Goal: Task Accomplishment & Management: Complete application form

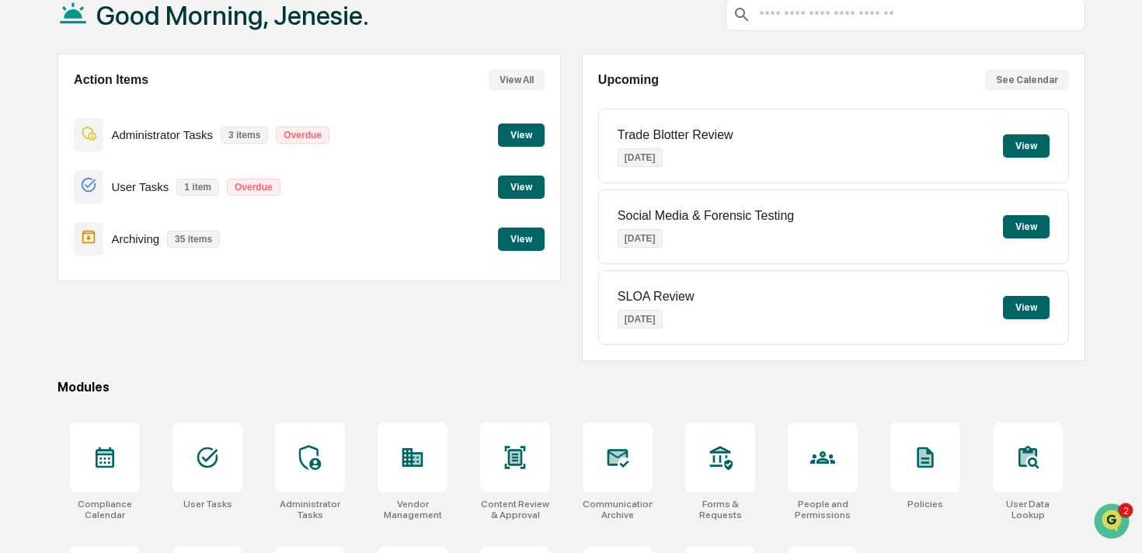
scroll to position [200, 0]
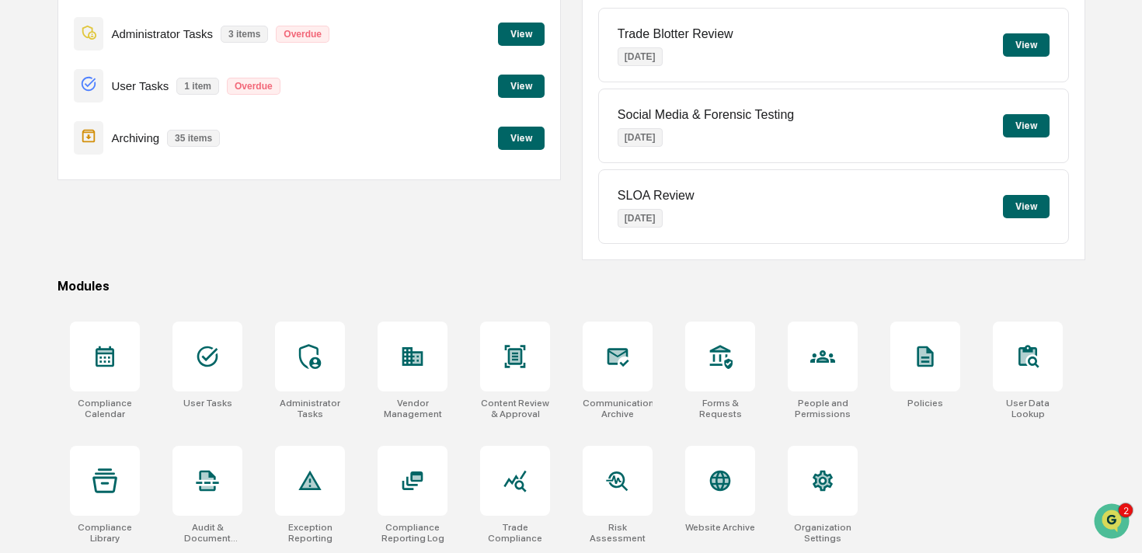
click at [966, 492] on div "Compliance Calendar User Tasks Administrator Tasks Vendor Management Content Re…" at bounding box center [571, 432] width 1028 height 241
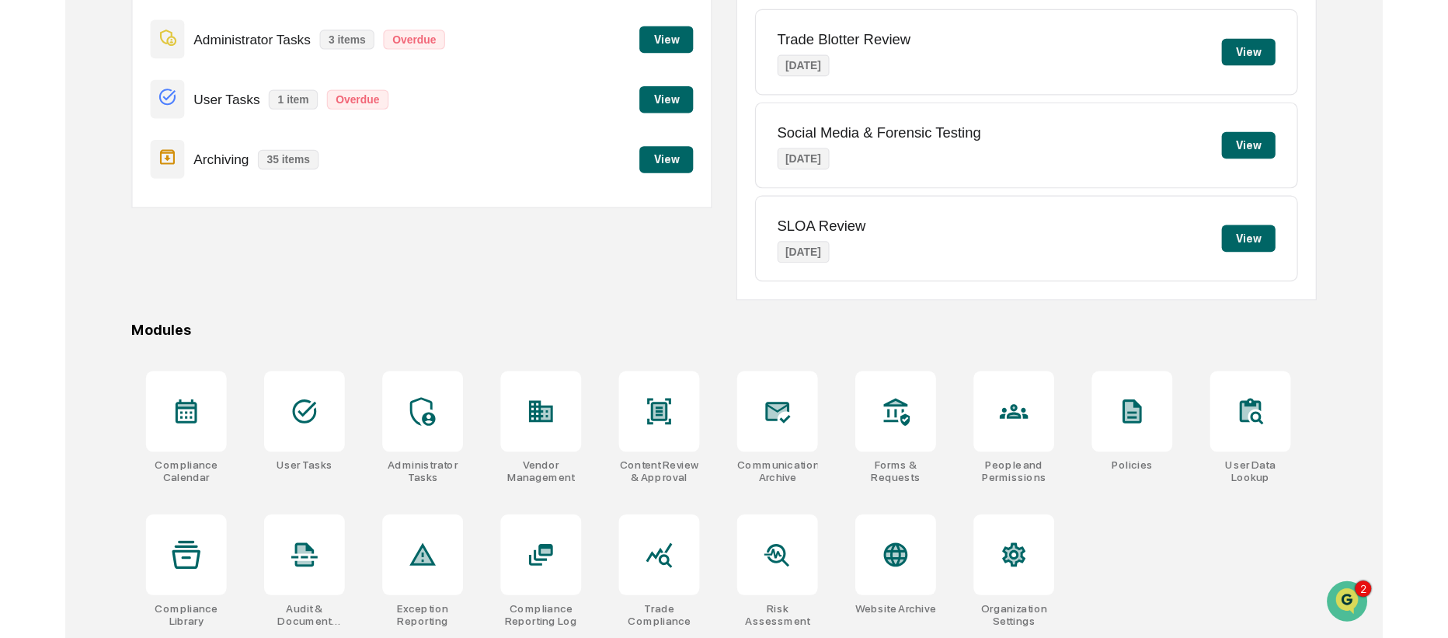
scroll to position [94, 0]
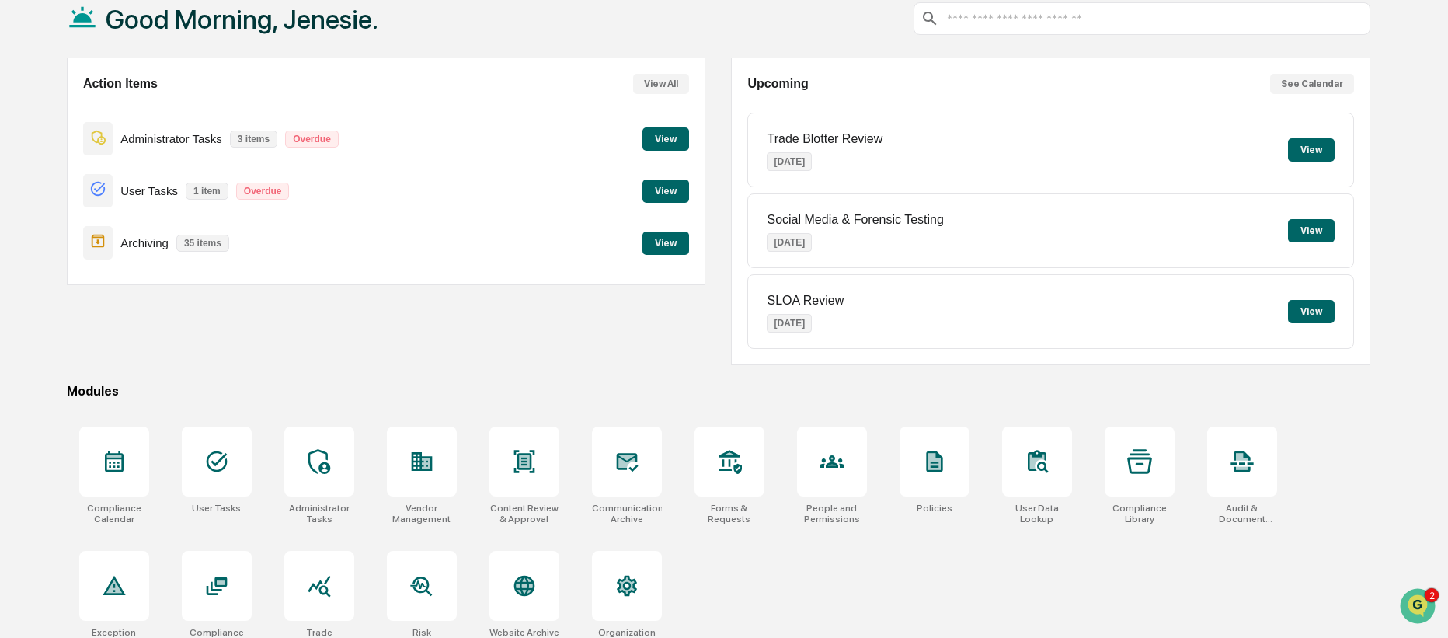
click at [661, 142] on button "View" at bounding box center [665, 138] width 47 height 23
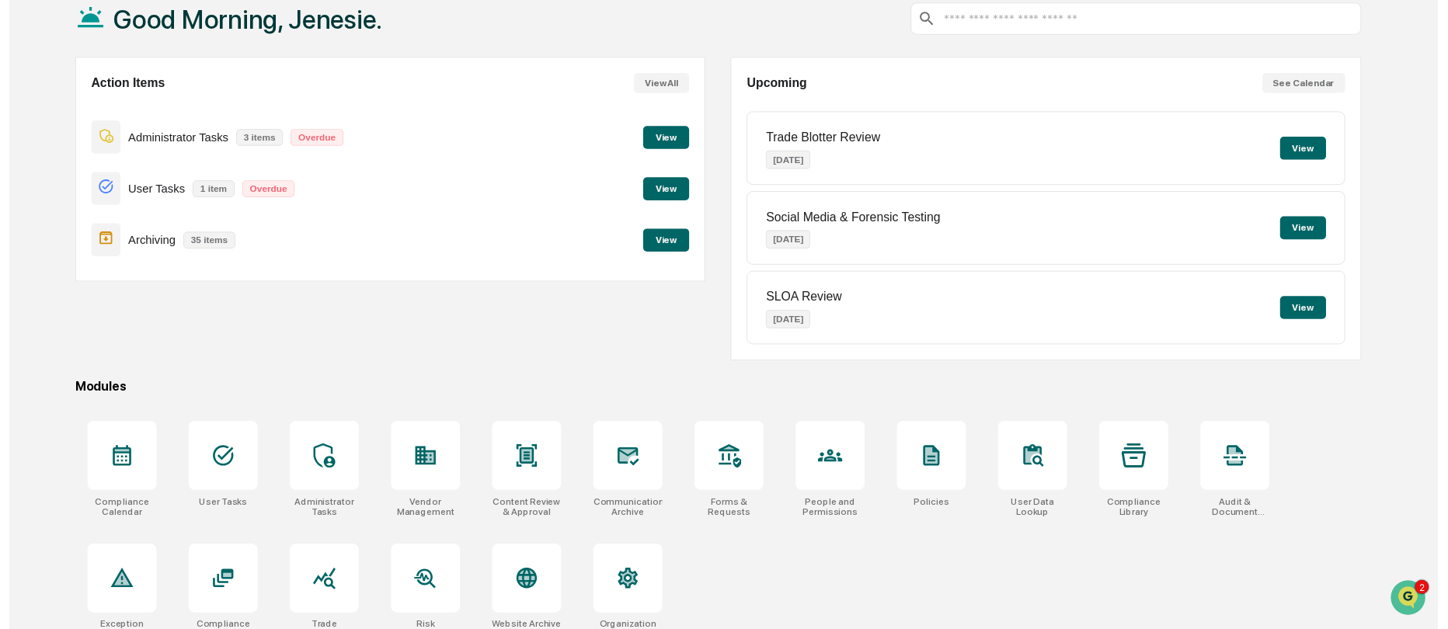
scroll to position [74, 0]
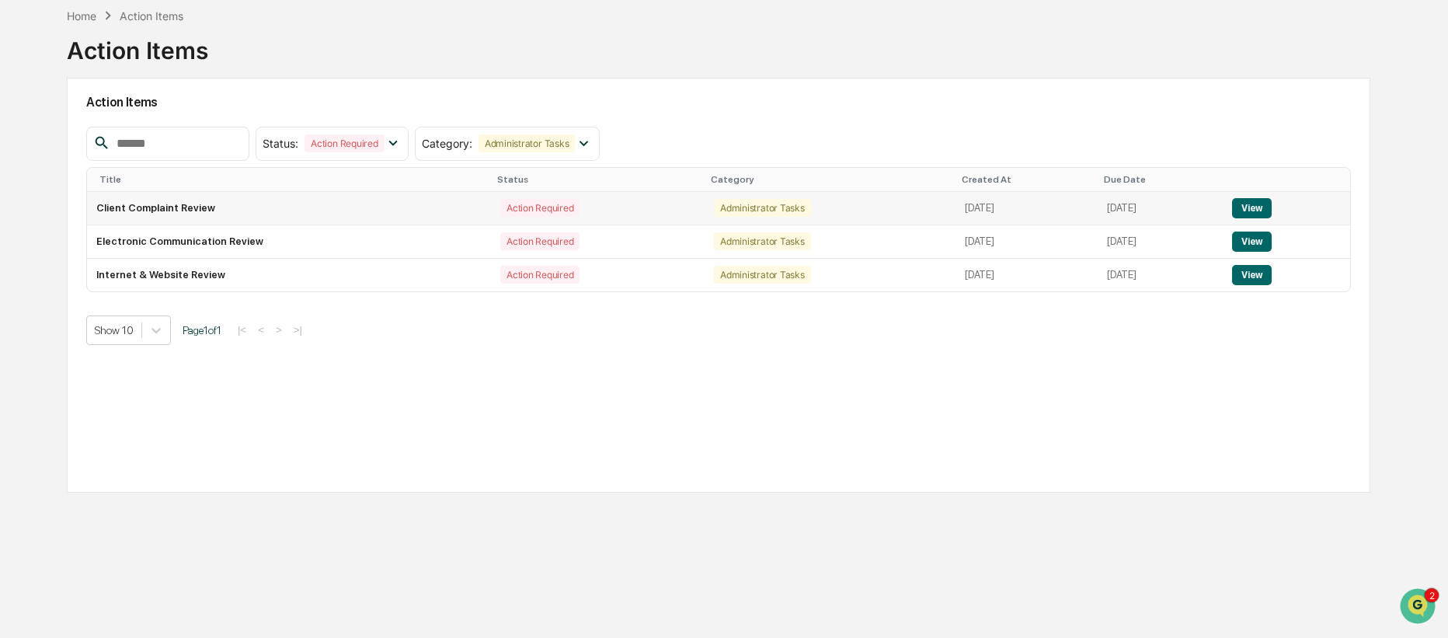
click at [1141, 209] on button "View" at bounding box center [1252, 208] width 40 height 20
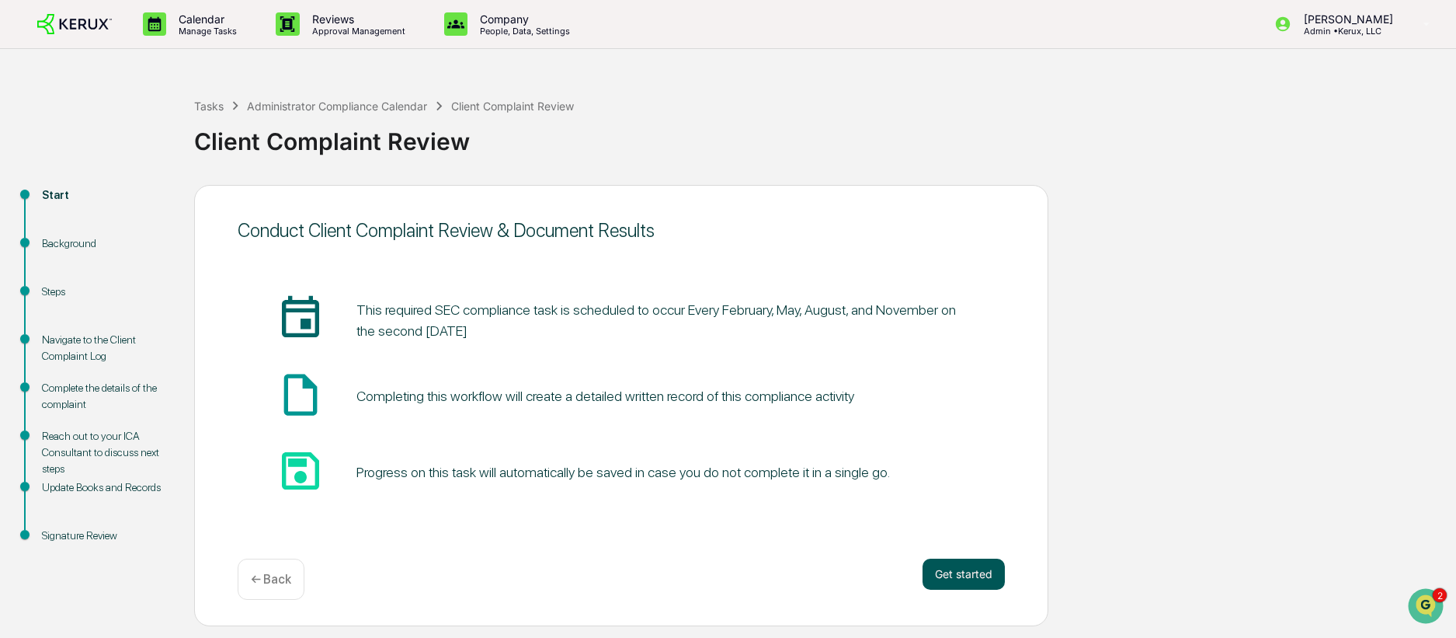
click at [959, 552] on button "Get started" at bounding box center [964, 573] width 82 height 31
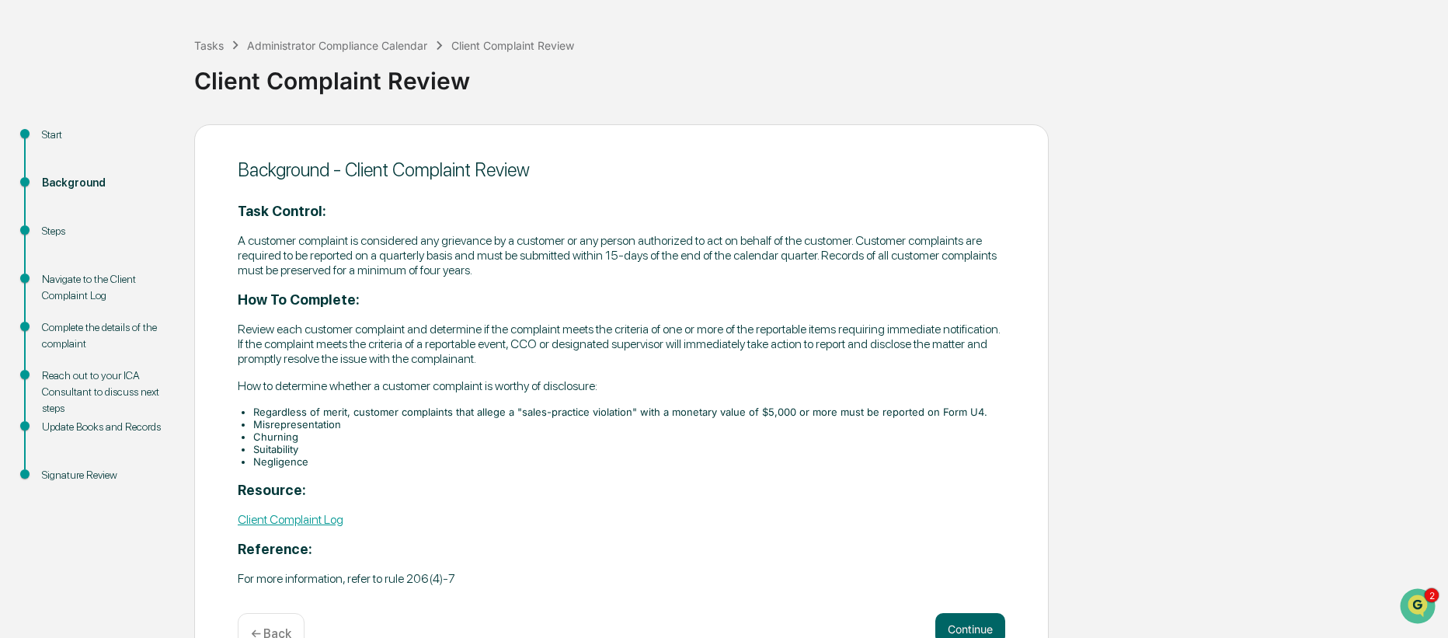
scroll to position [95, 0]
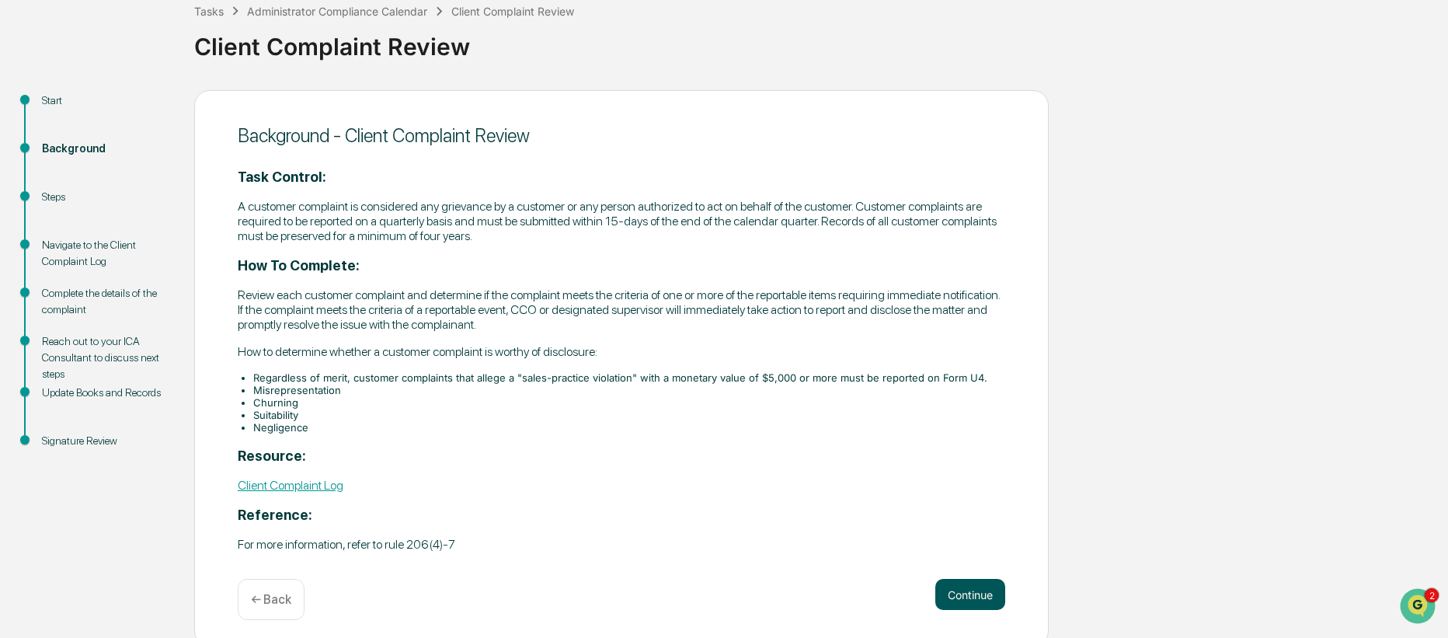
click at [960, 552] on button "Continue" at bounding box center [970, 594] width 70 height 31
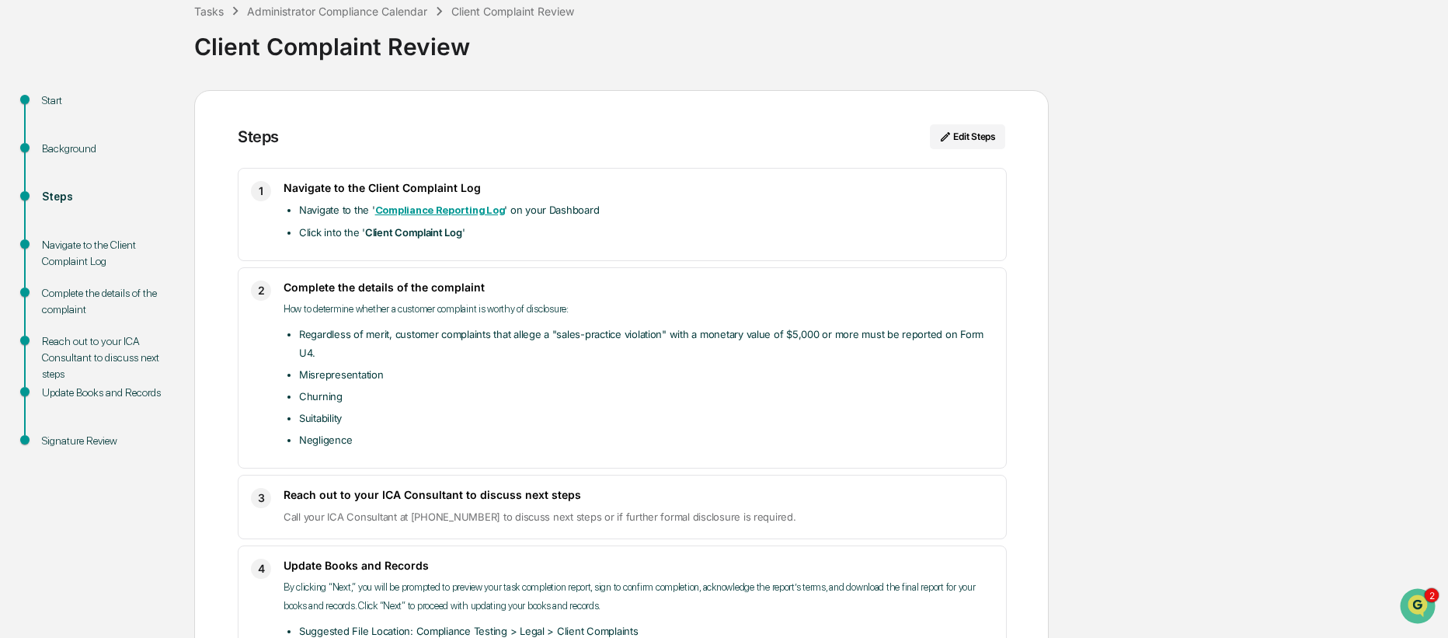
click at [443, 210] on strong "Compliance Reporting Log" at bounding box center [440, 210] width 130 height 12
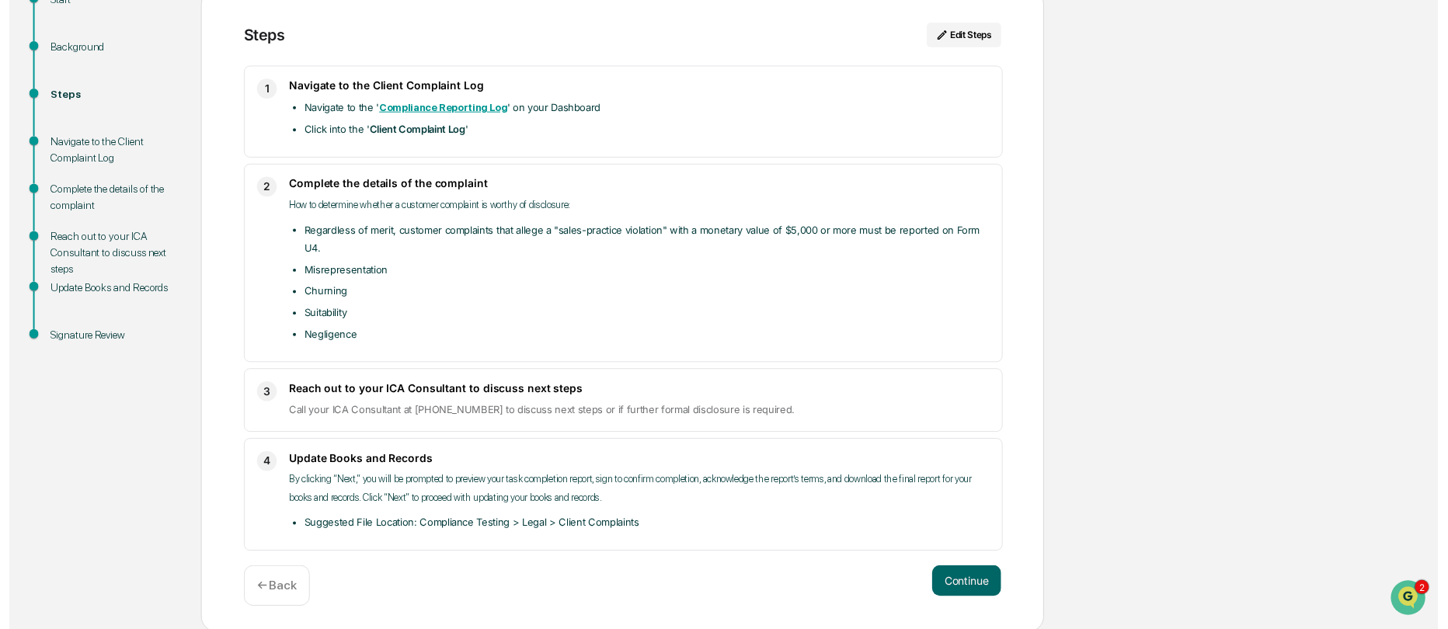
scroll to position [197, 0]
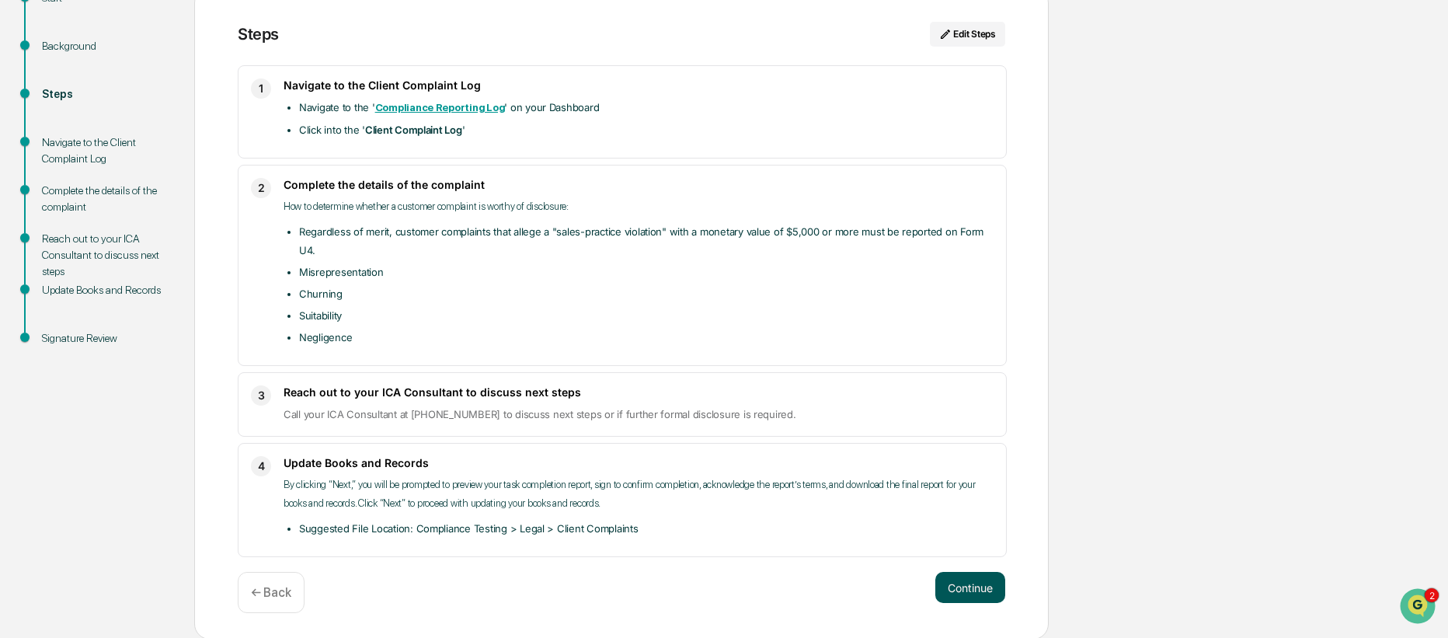
click at [964, 552] on button "Continue" at bounding box center [970, 587] width 70 height 31
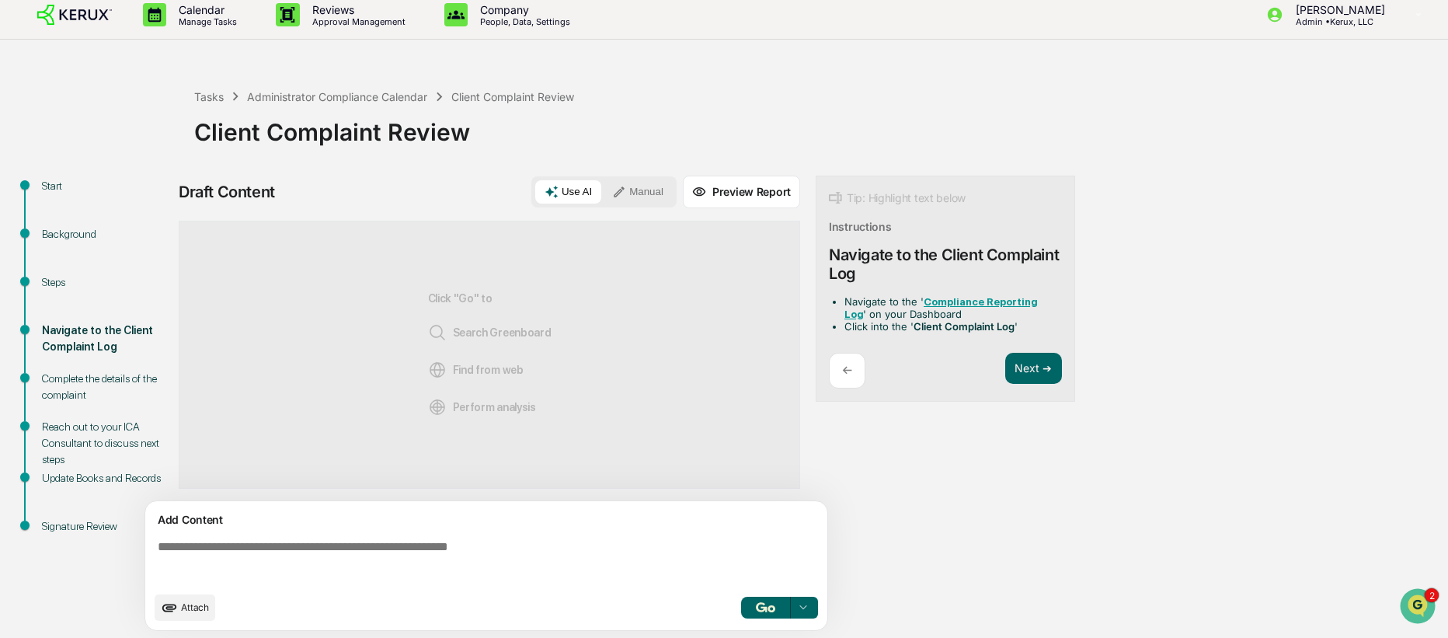
scroll to position [9, 0]
click at [1039, 369] on button "Next ➔" at bounding box center [1033, 369] width 57 height 32
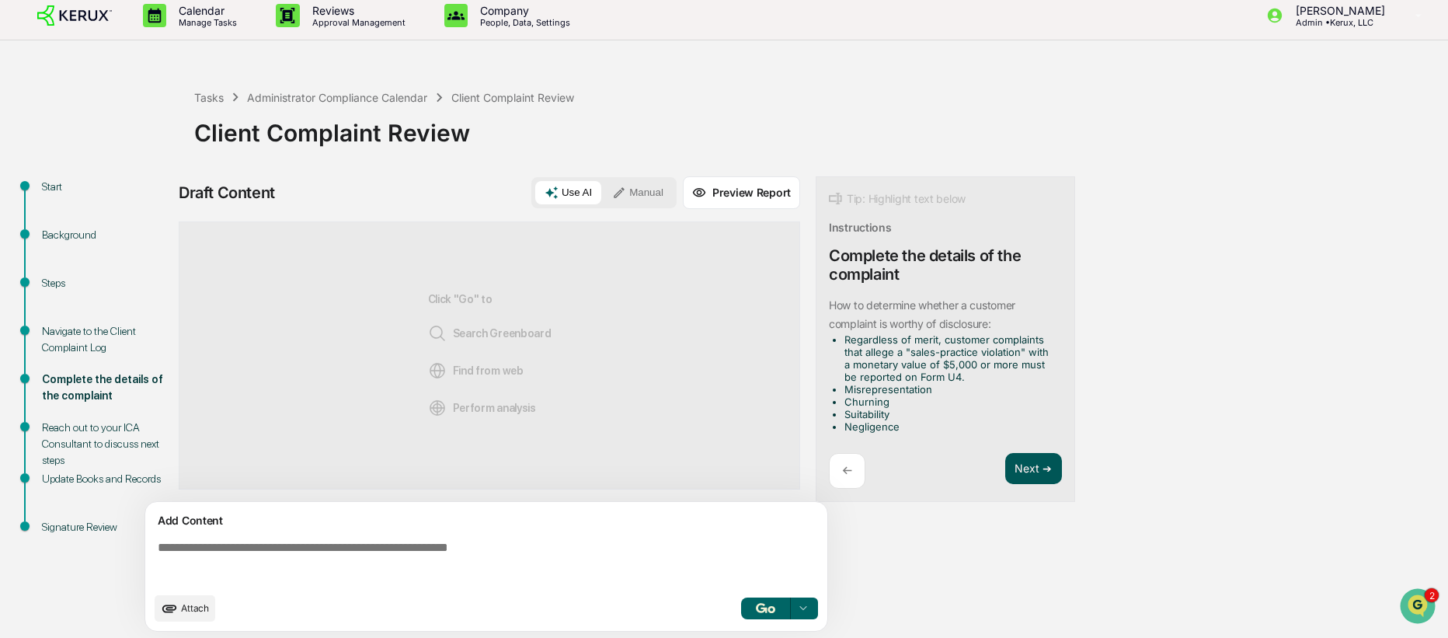
click at [1036, 471] on button "Next ➔" at bounding box center [1033, 469] width 57 height 32
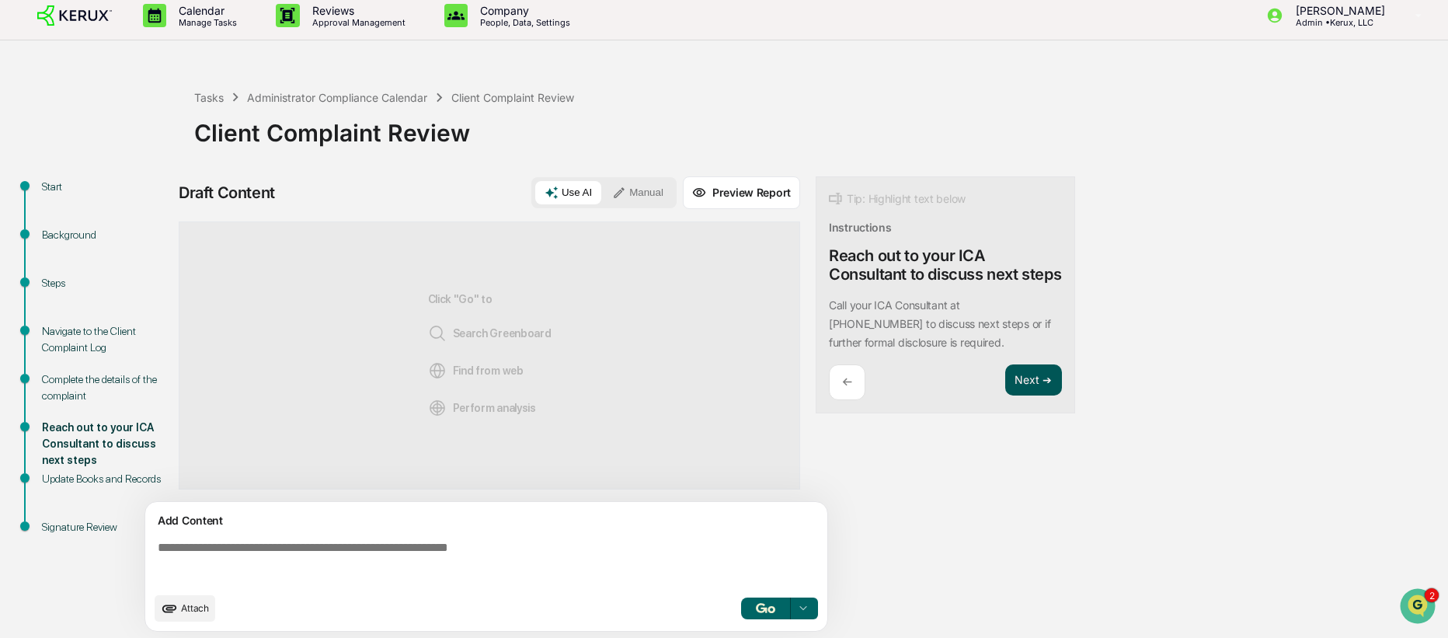
click at [1050, 396] on button "Next ➔" at bounding box center [1033, 380] width 57 height 32
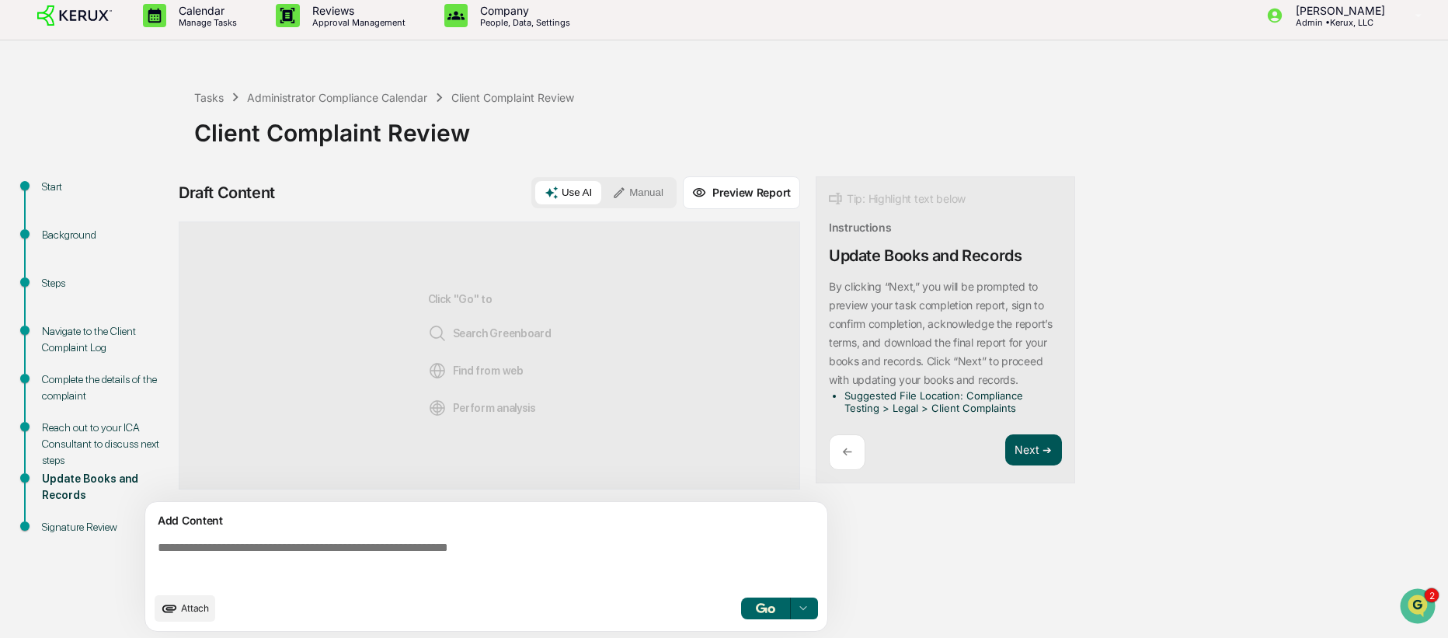
click at [1028, 454] on button "Next ➔" at bounding box center [1033, 450] width 57 height 32
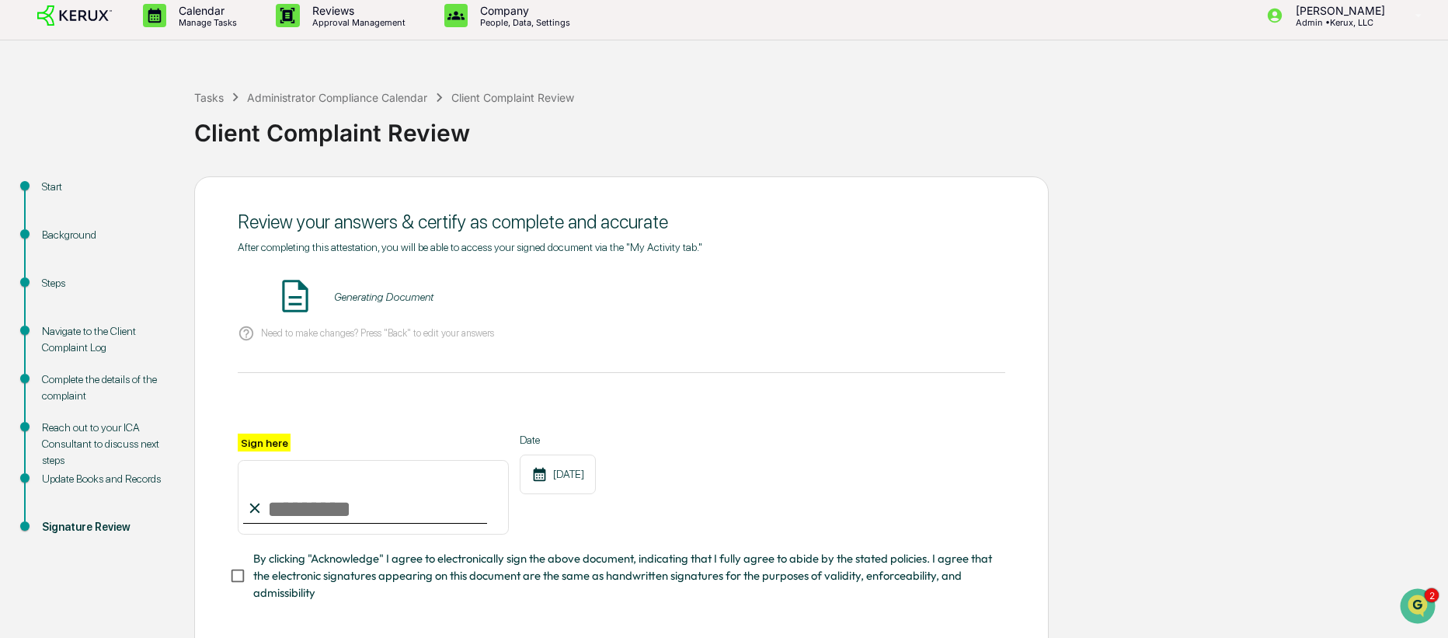
click at [341, 502] on input "Sign here" at bounding box center [373, 497] width 271 height 75
type input "**********"
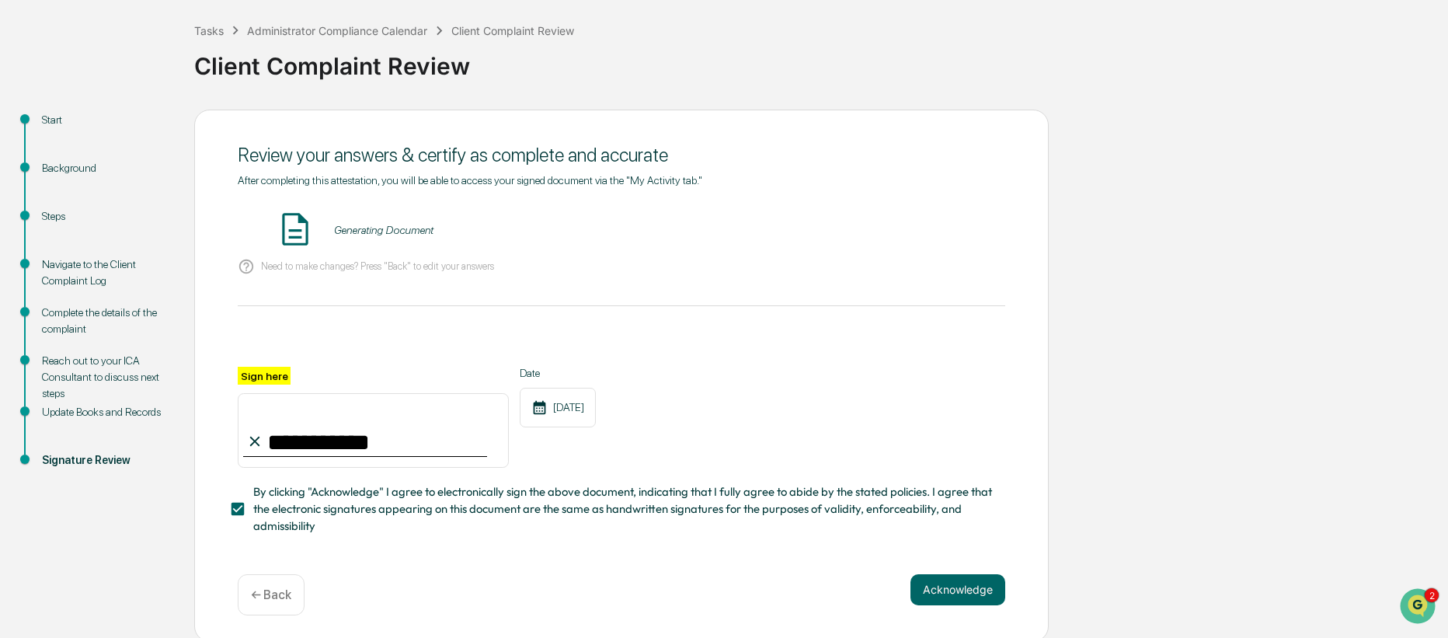
scroll to position [78, 0]
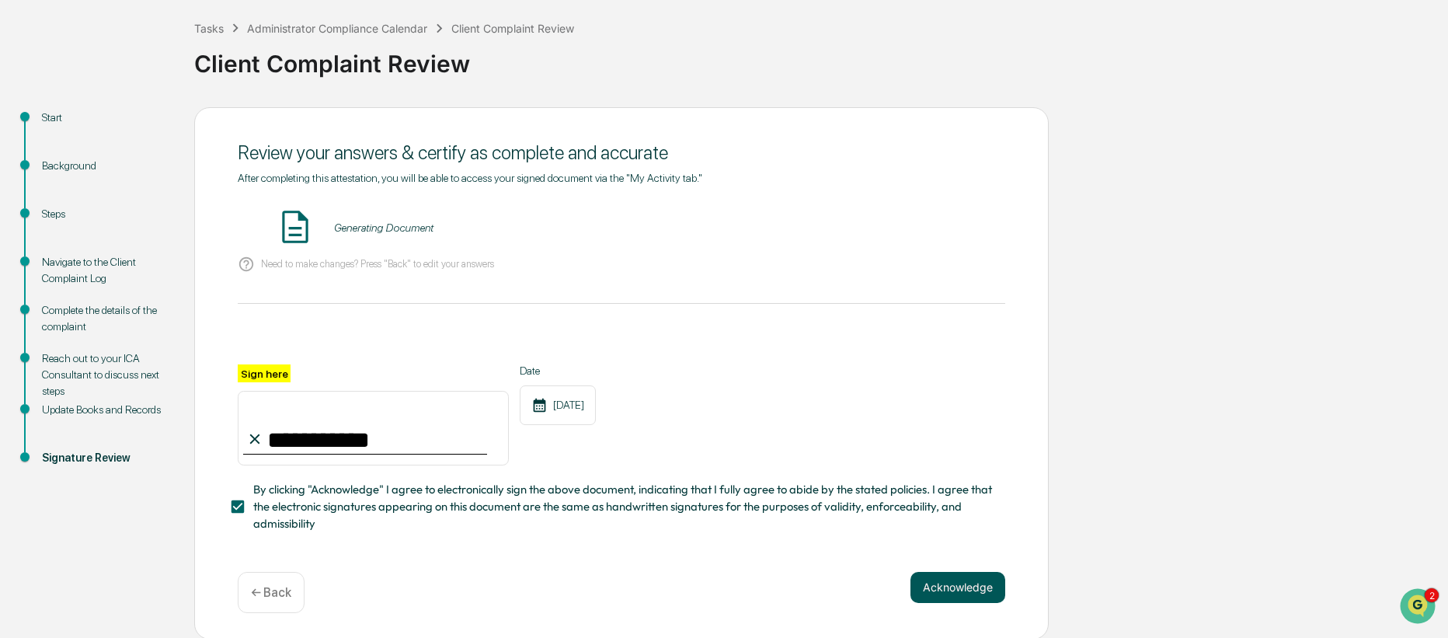
click at [966, 552] on button "Acknowledge" at bounding box center [957, 587] width 95 height 31
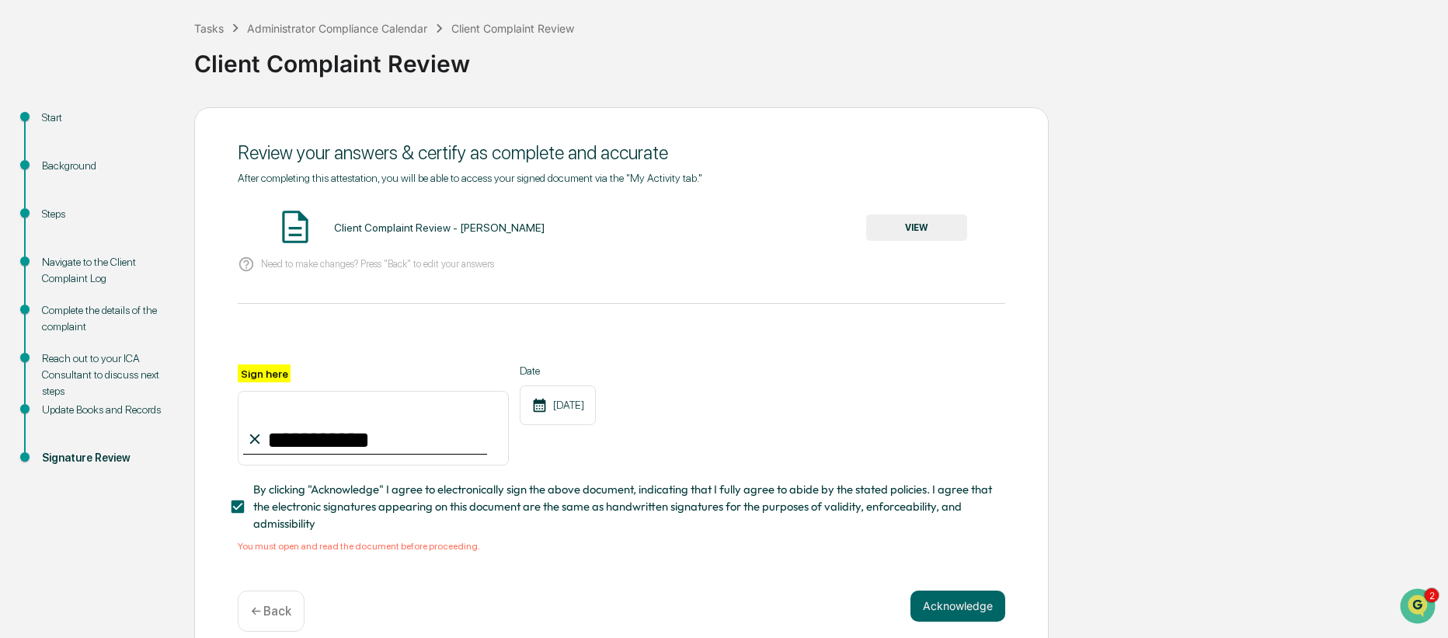
click at [894, 221] on button "VIEW" at bounding box center [916, 227] width 101 height 26
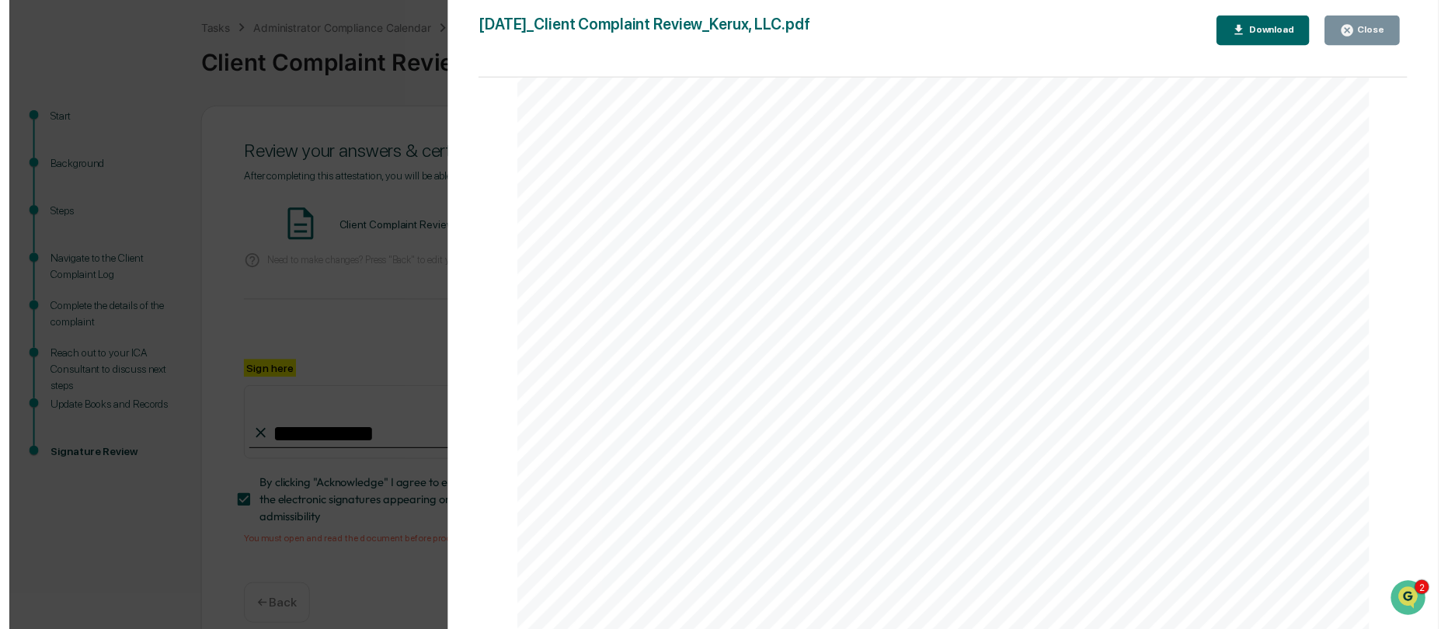
scroll to position [0, 0]
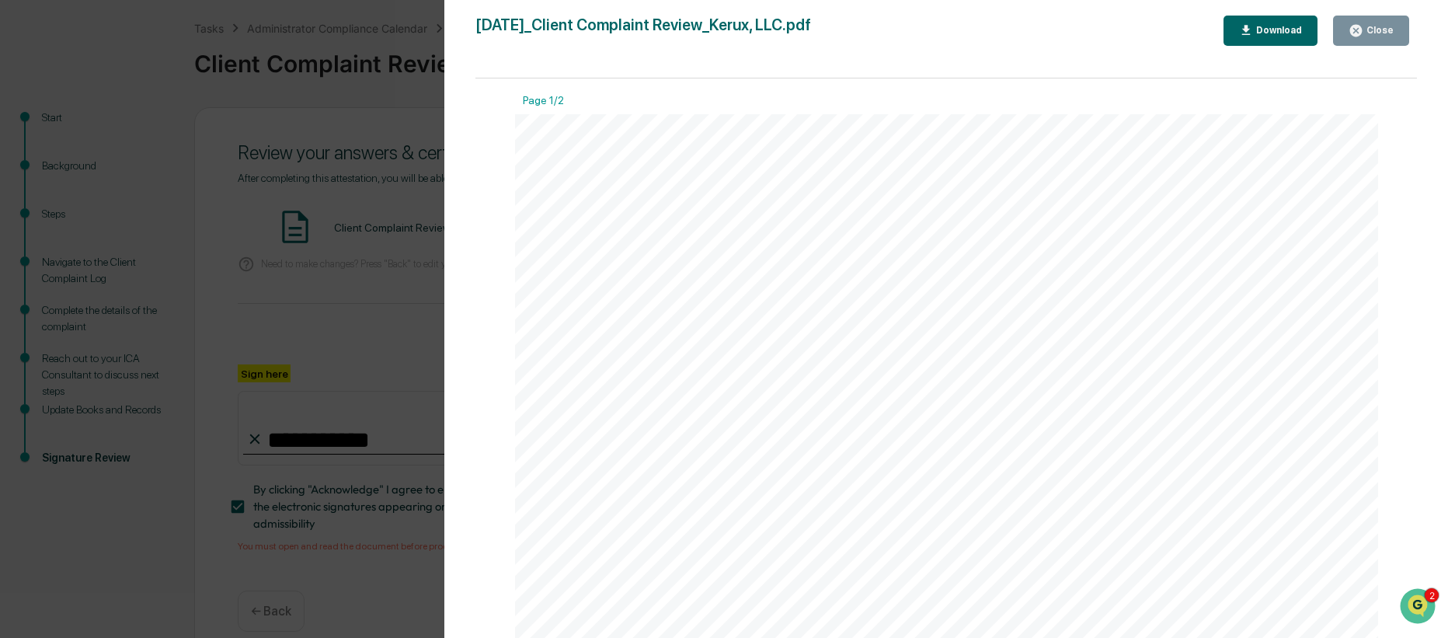
click at [1141, 39] on button "Download" at bounding box center [1270, 31] width 95 height 30
click at [364, 113] on div "Version History [DATE] 07:10 PM [PERSON_NAME] [DATE]_Client Complaint Review_Ke…" at bounding box center [724, 319] width 1448 height 638
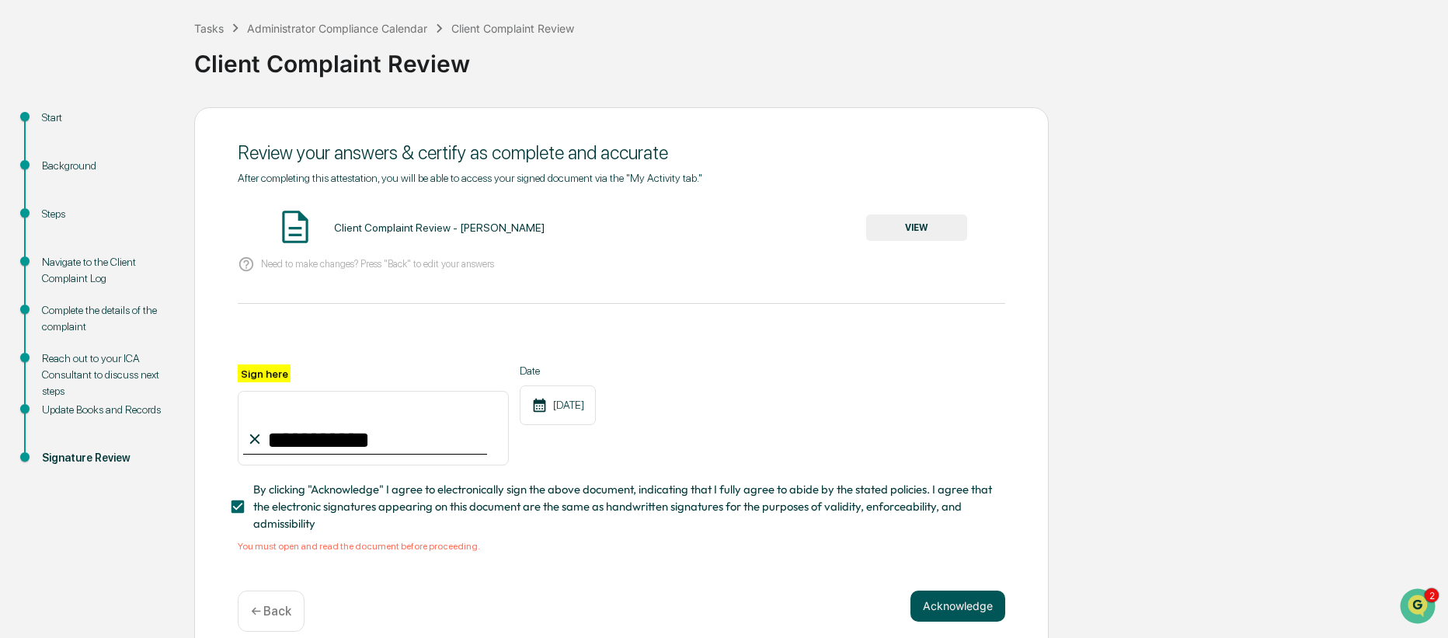
click at [966, 552] on button "Acknowledge" at bounding box center [957, 605] width 95 height 31
